Goal: Task Accomplishment & Management: Use online tool/utility

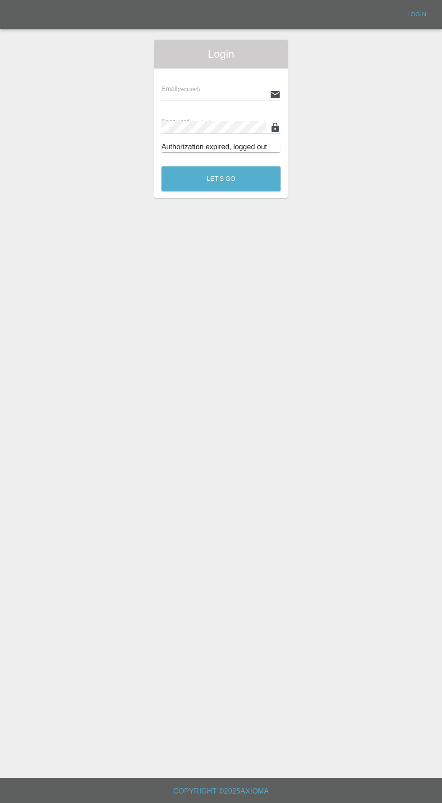
click at [212, 94] on input "text" at bounding box center [213, 94] width 105 height 13
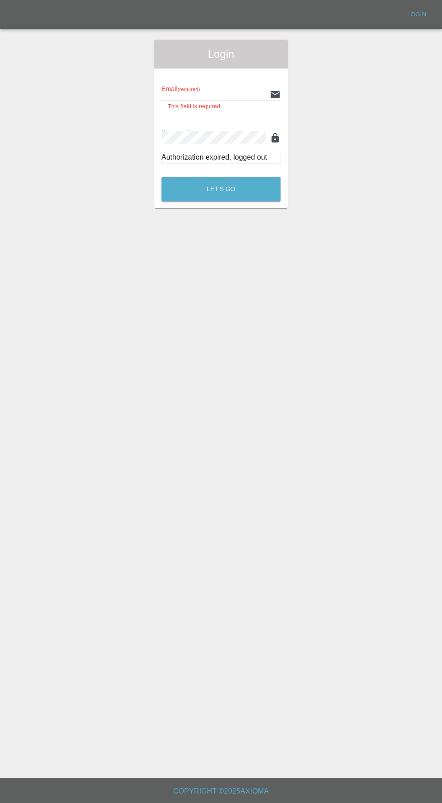
type input "info@darkknightbodyworks.co.uk"
click at [161, 177] on button "Let's Go" at bounding box center [220, 189] width 119 height 25
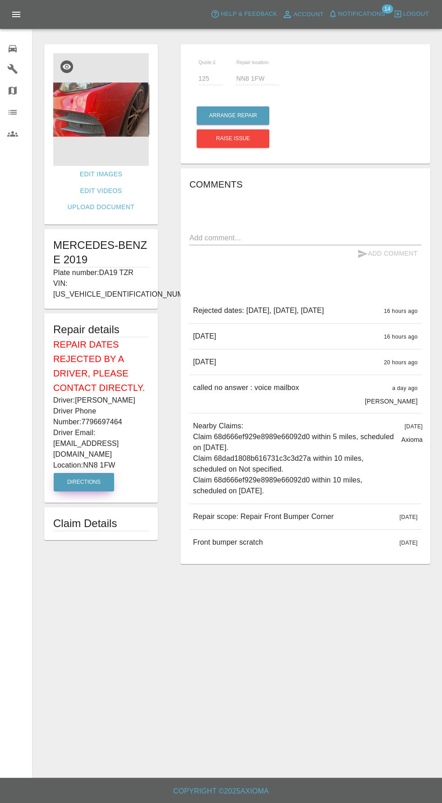
click at [98, 473] on button "Directions" at bounding box center [84, 482] width 60 height 18
click at [120, 101] on img at bounding box center [101, 109] width 96 height 113
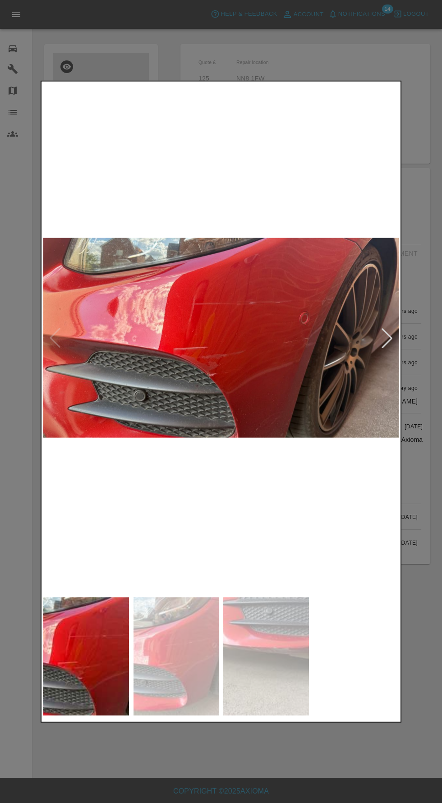
click at [386, 331] on div at bounding box center [387, 338] width 20 height 20
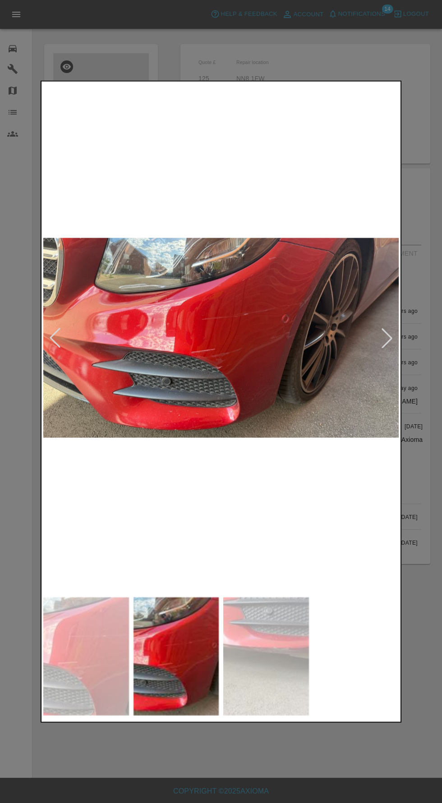
click at [395, 319] on img at bounding box center [220, 338] width 355 height 510
click at [382, 331] on div at bounding box center [387, 338] width 20 height 20
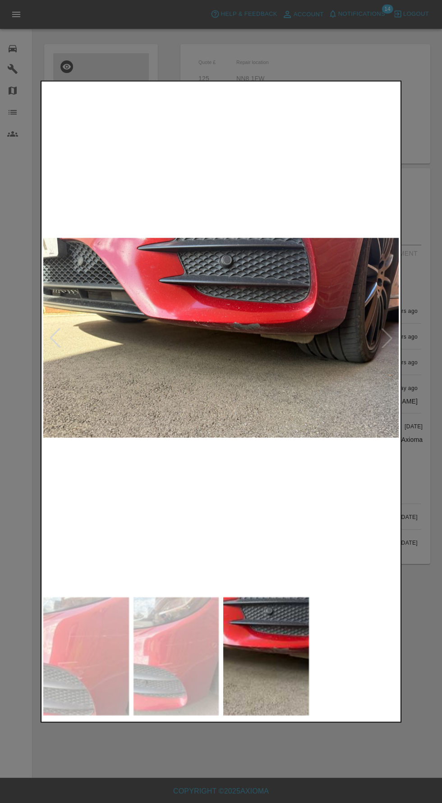
click at [425, 465] on div at bounding box center [221, 401] width 442 height 803
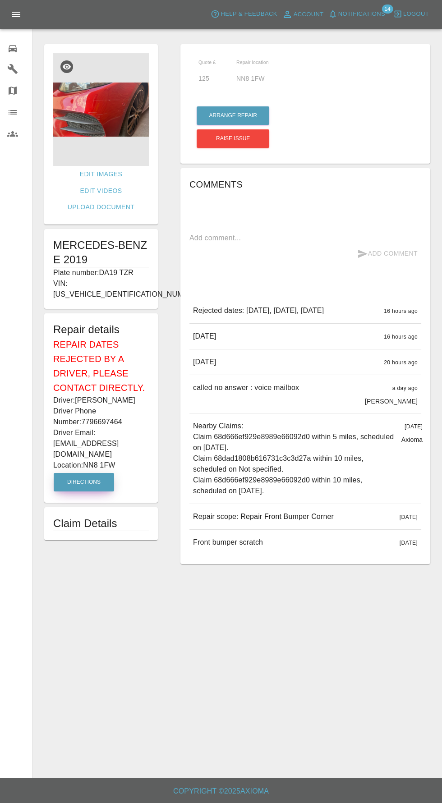
click at [97, 473] on button "Directions" at bounding box center [84, 482] width 60 height 18
